Goal: Task Accomplishment & Management: Use online tool/utility

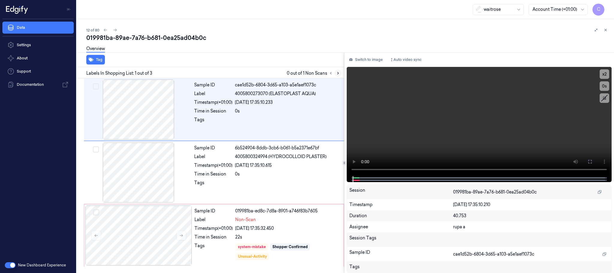
click at [338, 72] on icon at bounding box center [337, 73] width 1 height 2
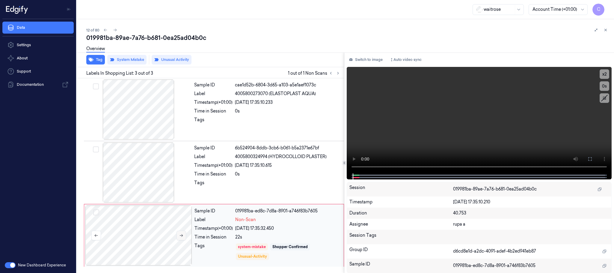
click at [181, 239] on button at bounding box center [181, 235] width 10 height 10
click at [181, 237] on icon at bounding box center [181, 235] width 4 height 4
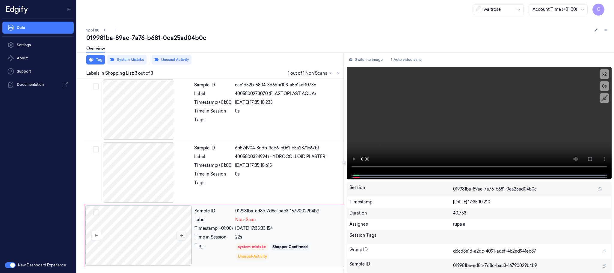
click at [181, 237] on icon at bounding box center [181, 235] width 4 height 4
click at [181, 238] on button at bounding box center [181, 235] width 10 height 10
click at [120, 174] on div at bounding box center [138, 172] width 107 height 60
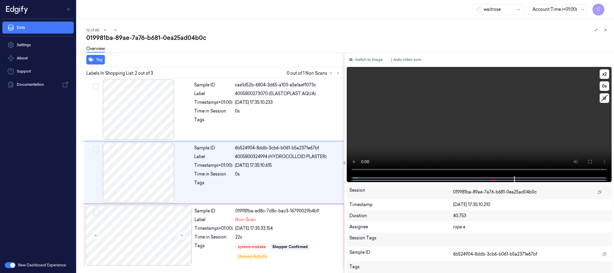
click at [485, 134] on video at bounding box center [479, 121] width 265 height 109
